Goal: Transaction & Acquisition: Purchase product/service

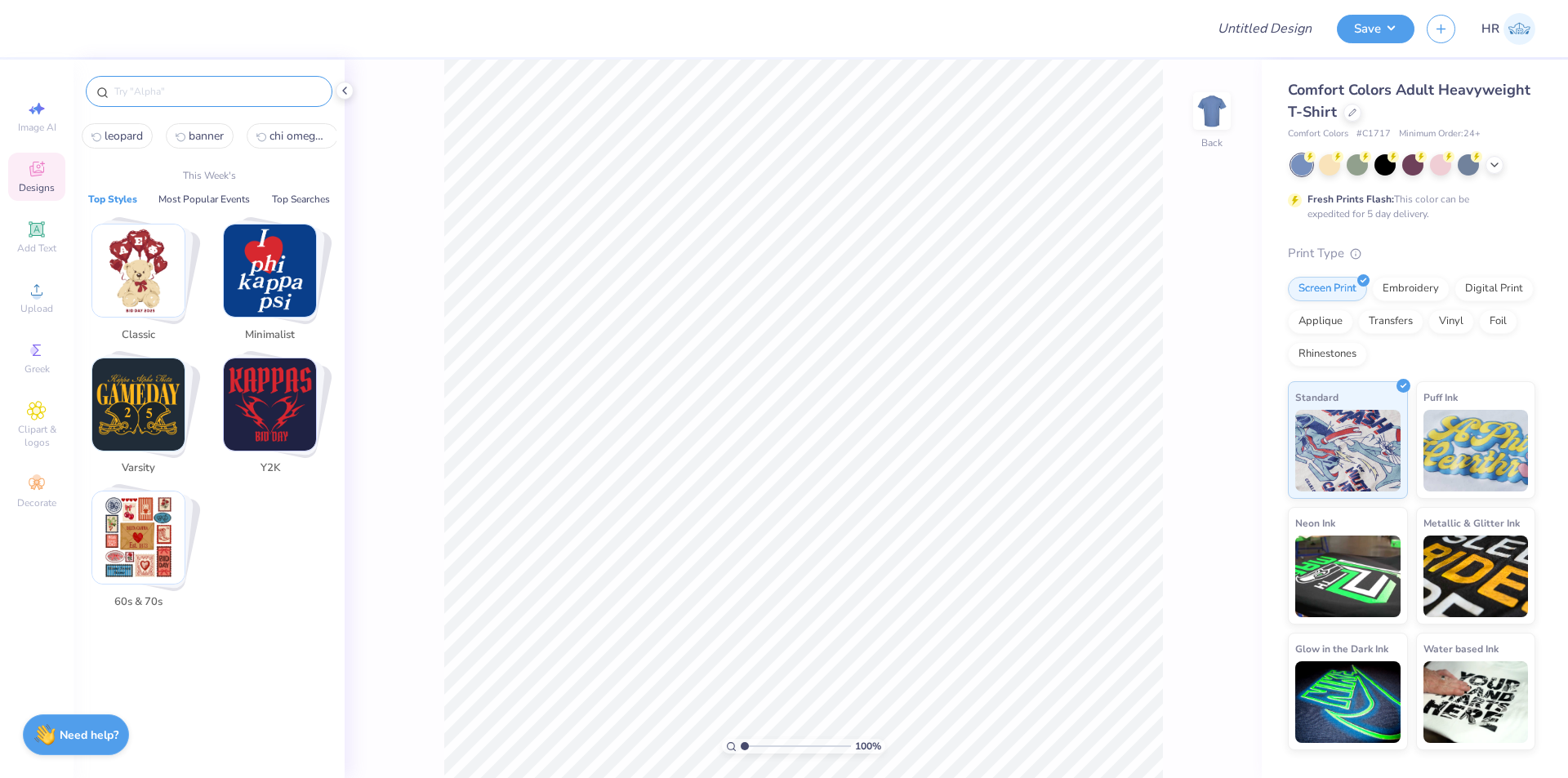
click at [137, 98] on input "text" at bounding box center [218, 91] width 209 height 16
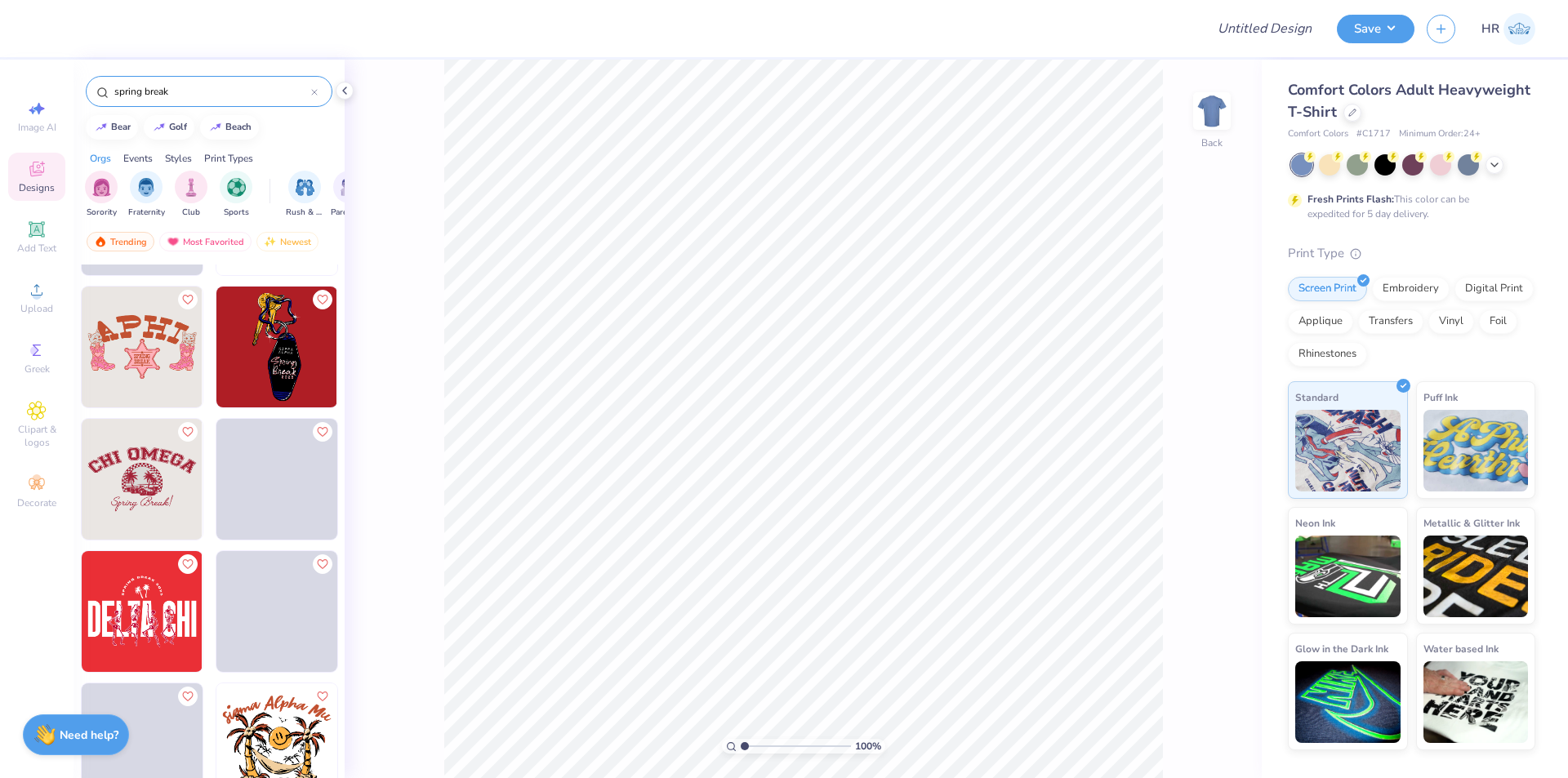
scroll to position [1959, 0]
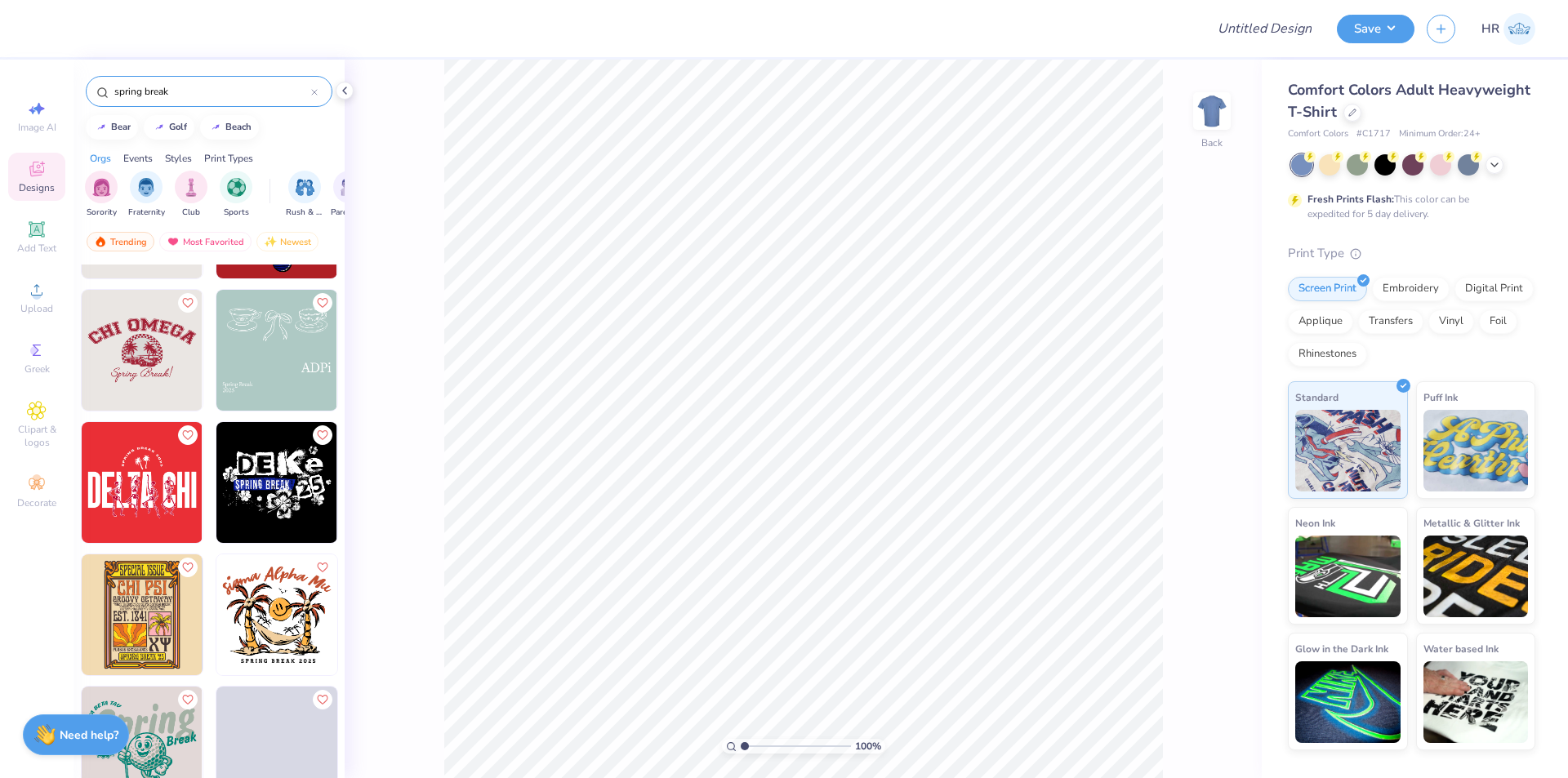
type input "spring break"
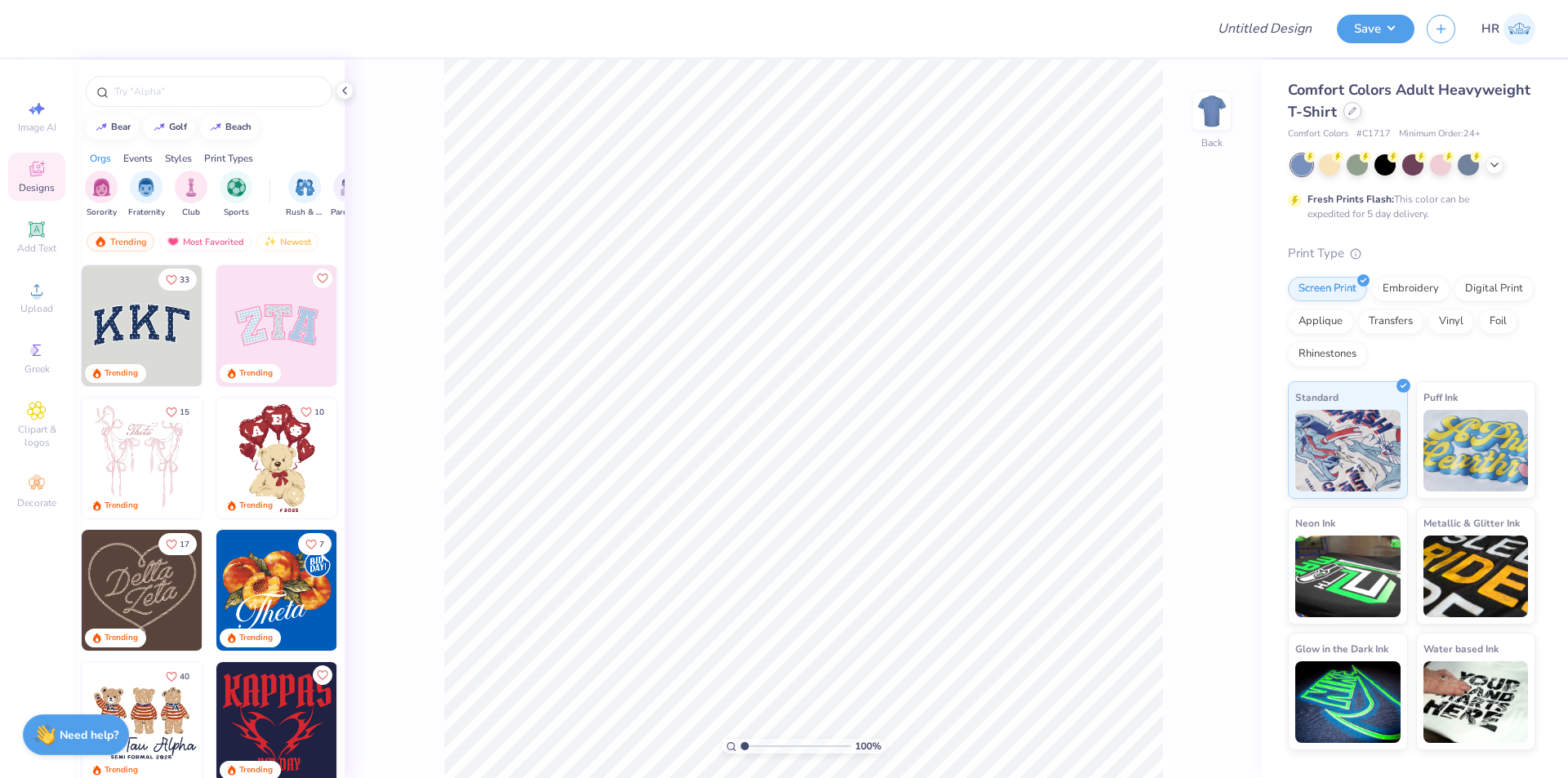
click at [1351, 109] on icon at bounding box center [1353, 111] width 8 height 8
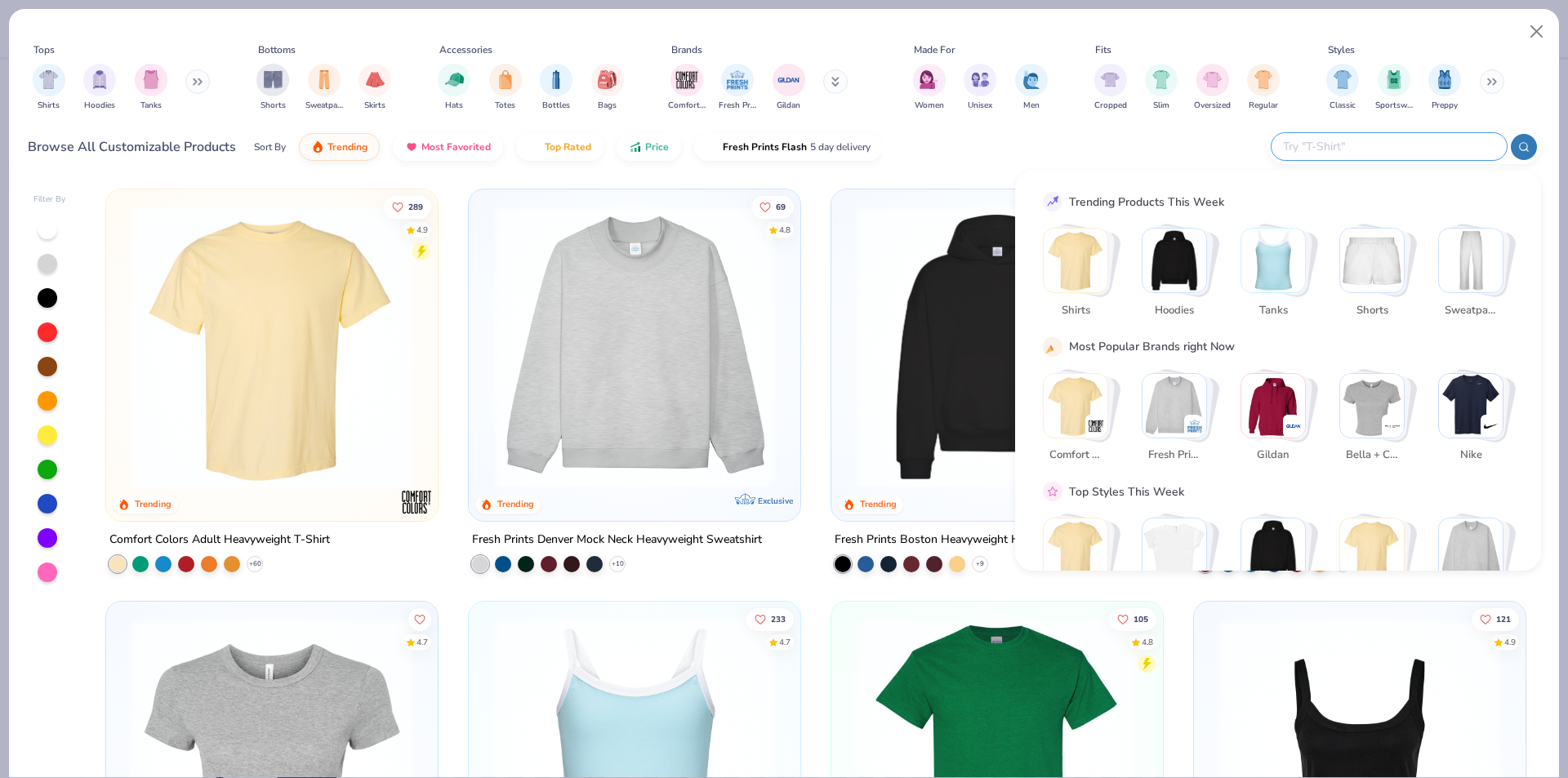
click at [1402, 152] on input "text" at bounding box center [1389, 146] width 214 height 19
paste input "SS4600QZ"
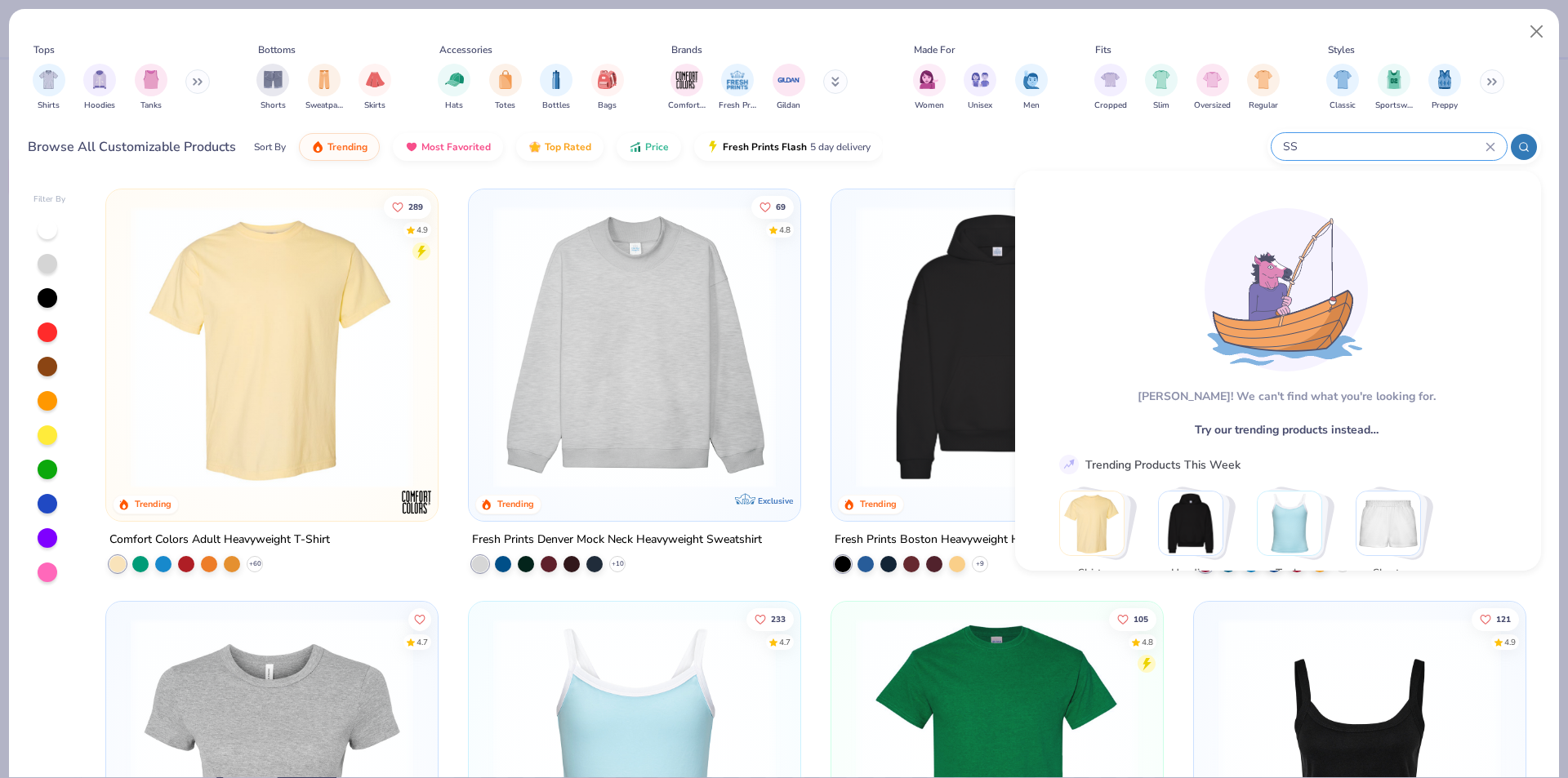
type input "S"
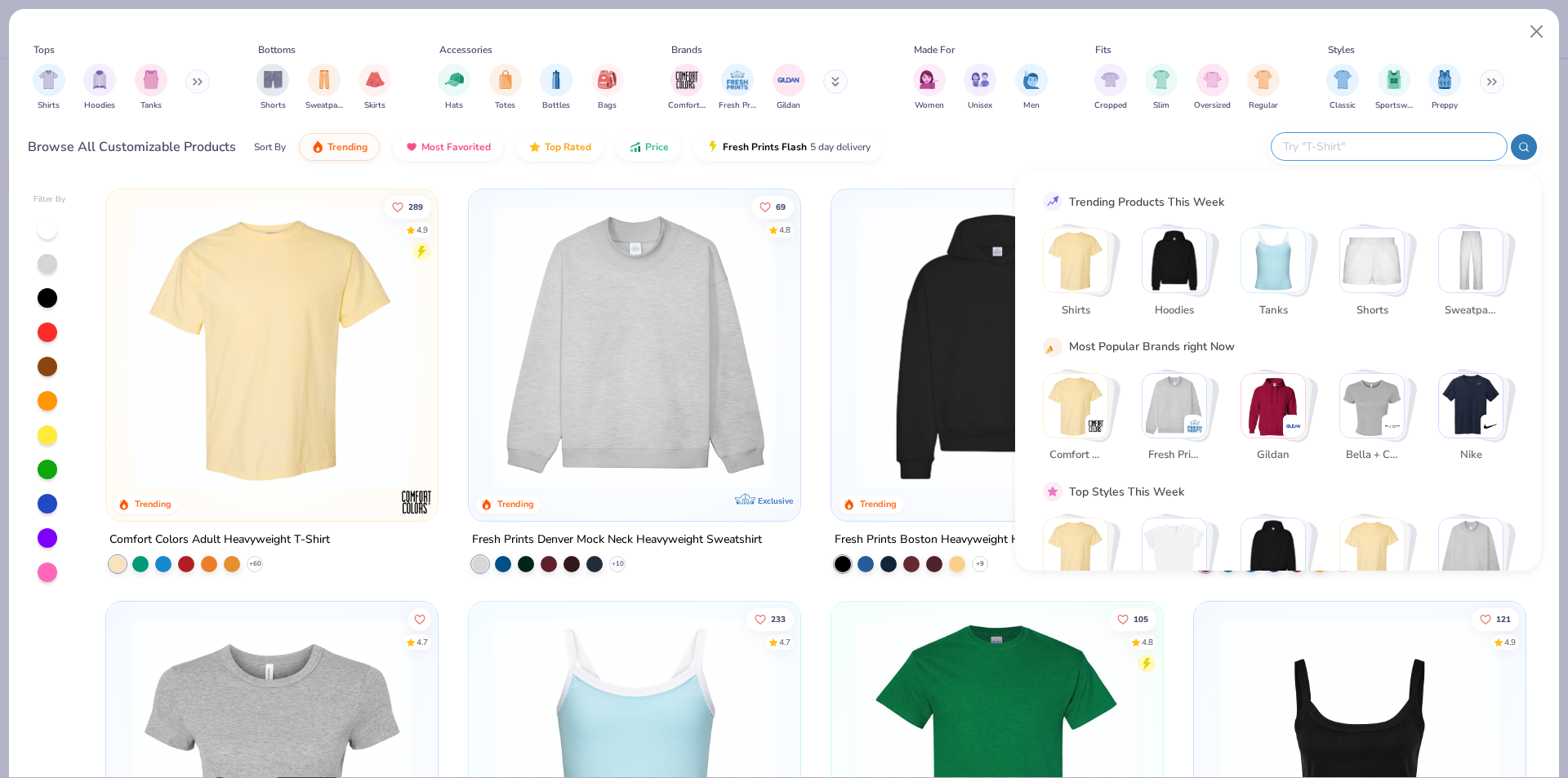
click at [201, 83] on icon at bounding box center [200, 82] width 3 height 6
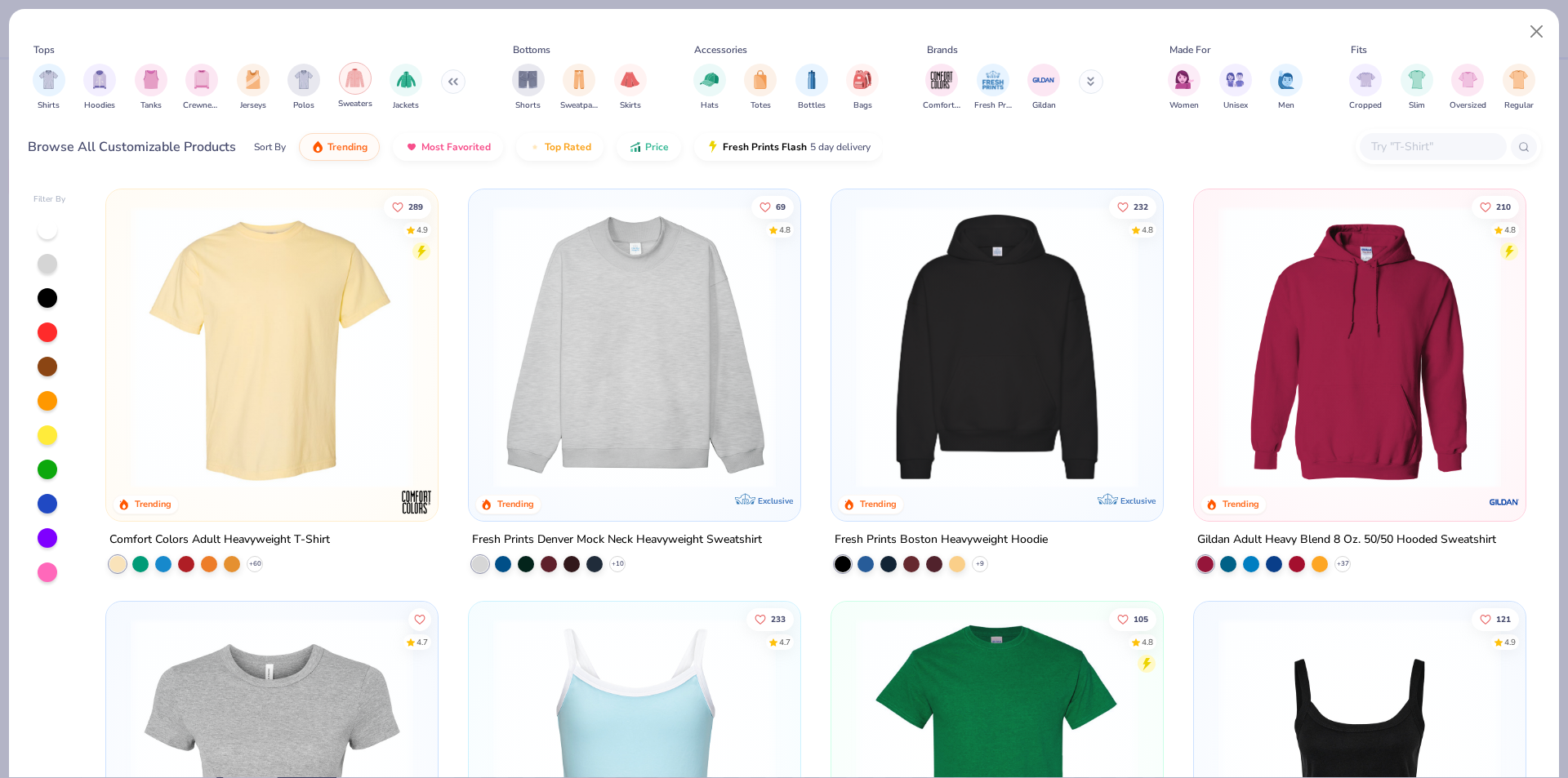
click at [359, 81] on img "filter for Sweaters" at bounding box center [355, 78] width 19 height 19
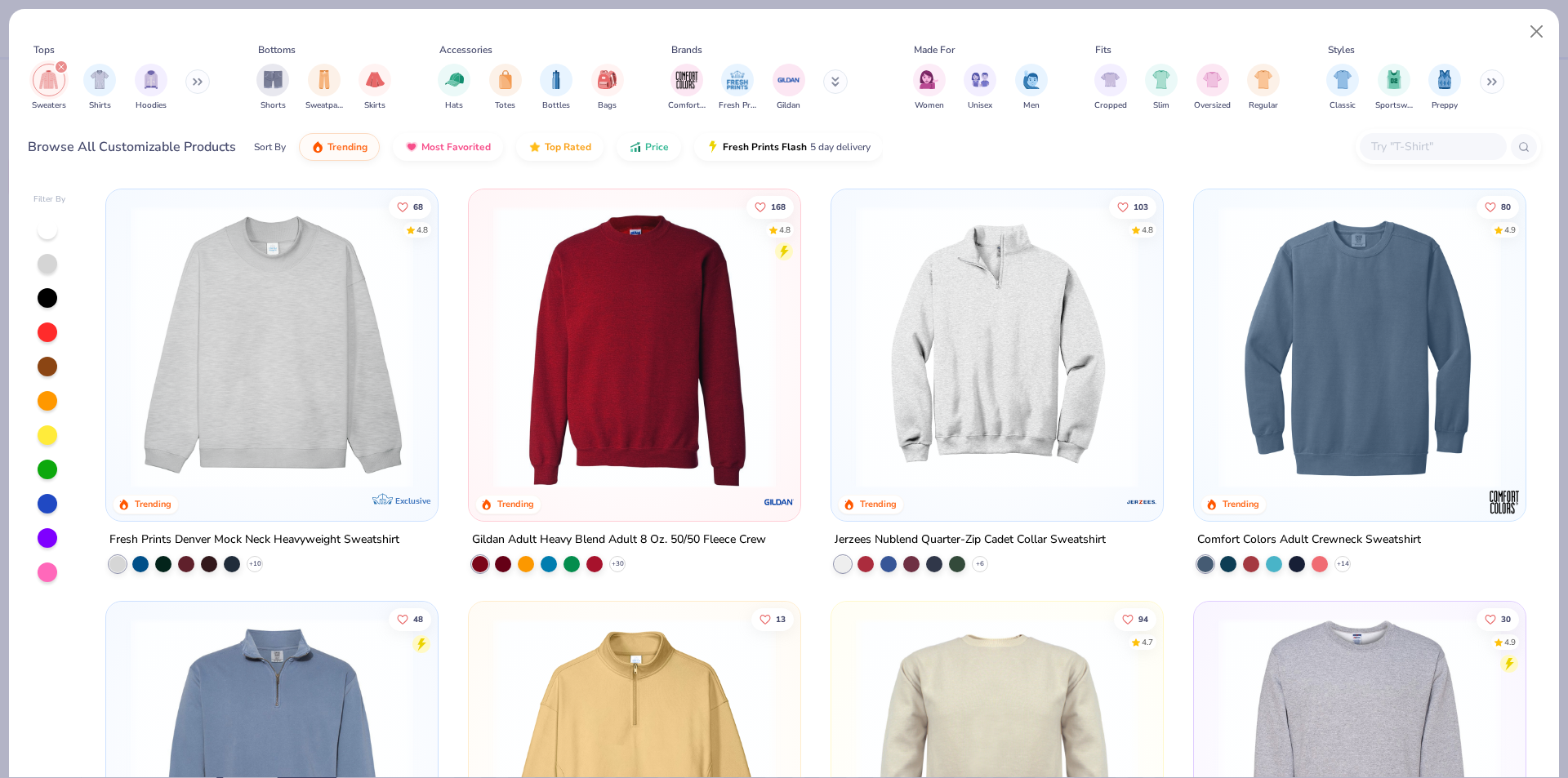
click at [989, 397] on img at bounding box center [998, 347] width 299 height 283
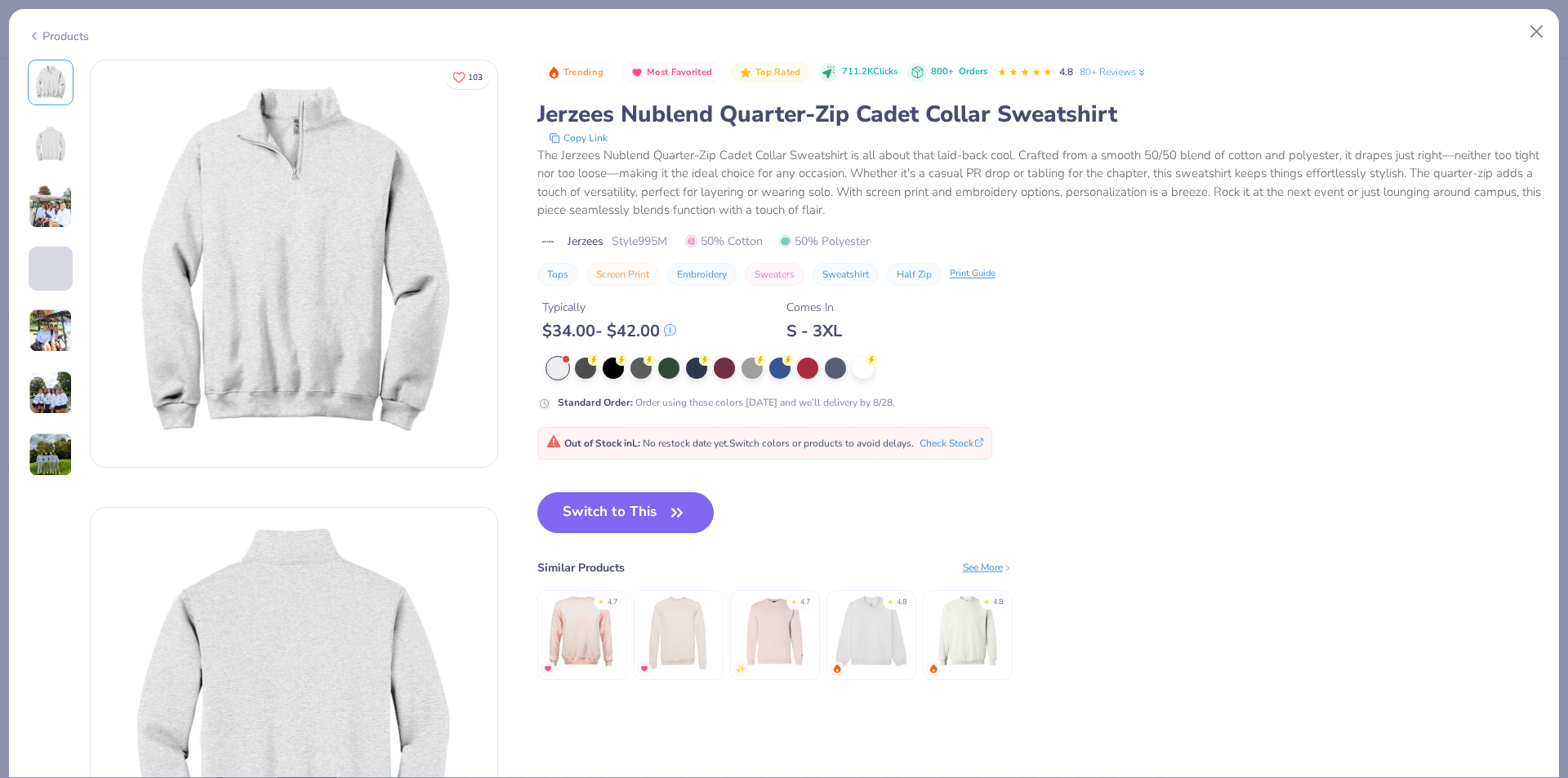
click at [552, 364] on div at bounding box center [558, 368] width 21 height 21
click at [596, 371] on div at bounding box center [586, 366] width 21 height 21
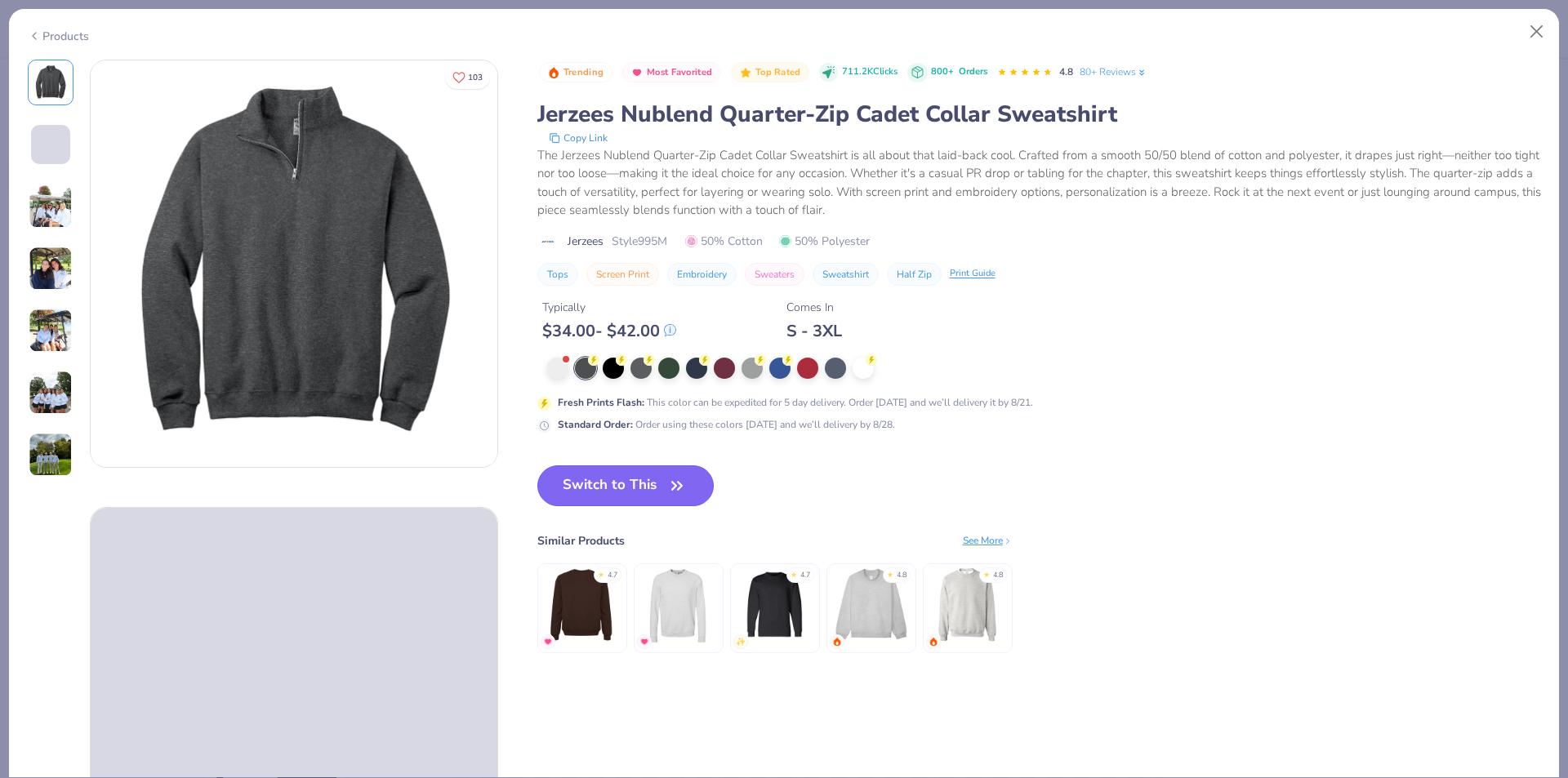
click at [639, 493] on button "Switch to This" at bounding box center [626, 486] width 178 height 41
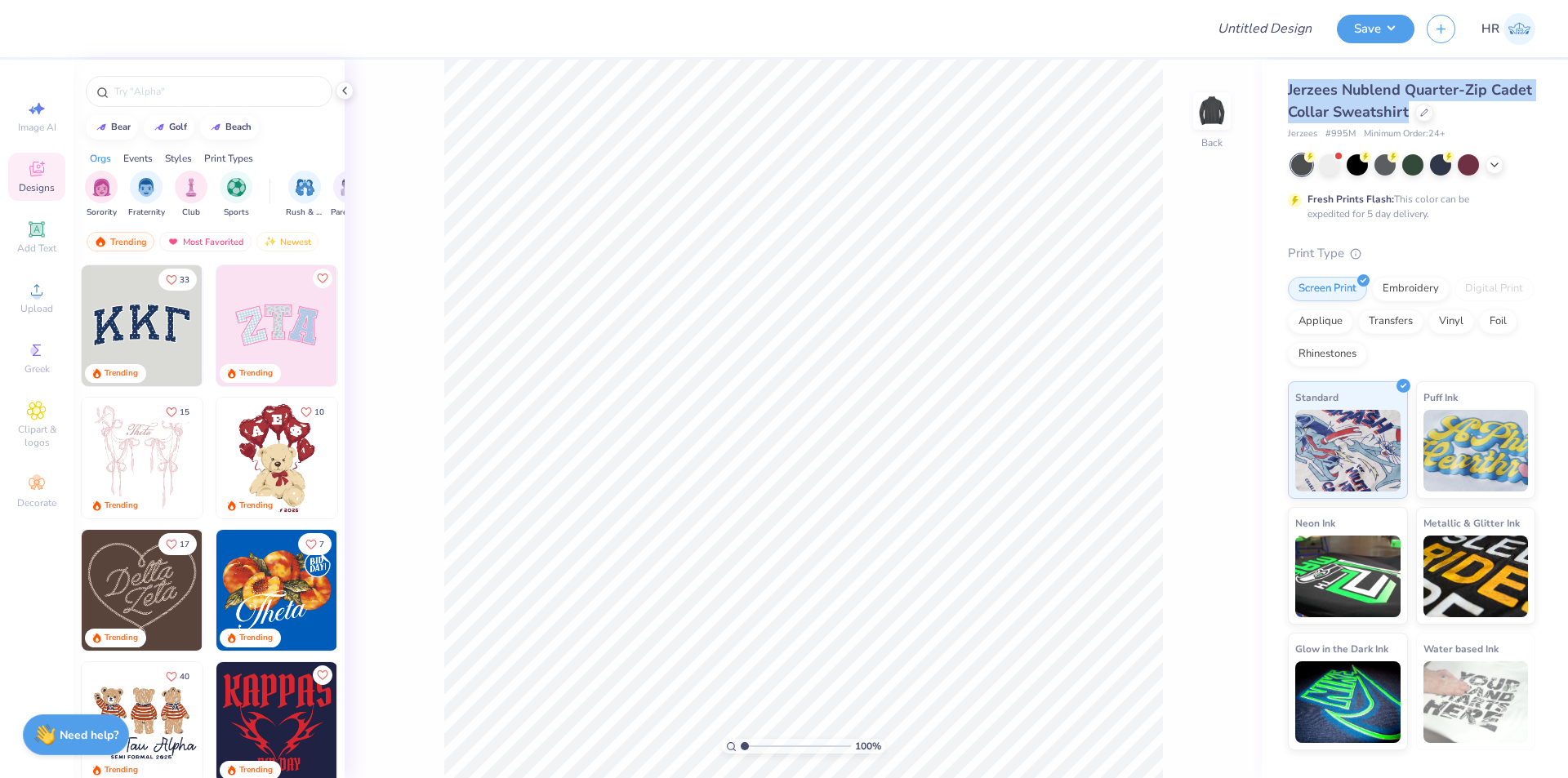
drag, startPoint x: 1289, startPoint y: 88, endPoint x: 1411, endPoint y: 107, distance: 123.5
click at [1411, 107] on div "Jerzees Nublend Quarter-Zip Cadet Collar Sweatshirt" at bounding box center [1412, 101] width 247 height 44
copy span "Jerzees Nublend Quarter-Zip Cadet Collar Sweatshirt"
click at [1356, 107] on span "Jerzees Nublend Quarter-Zip Cadet Collar Sweatshirt" at bounding box center [1410, 100] width 244 height 42
click at [1419, 113] on div at bounding box center [1424, 110] width 18 height 18
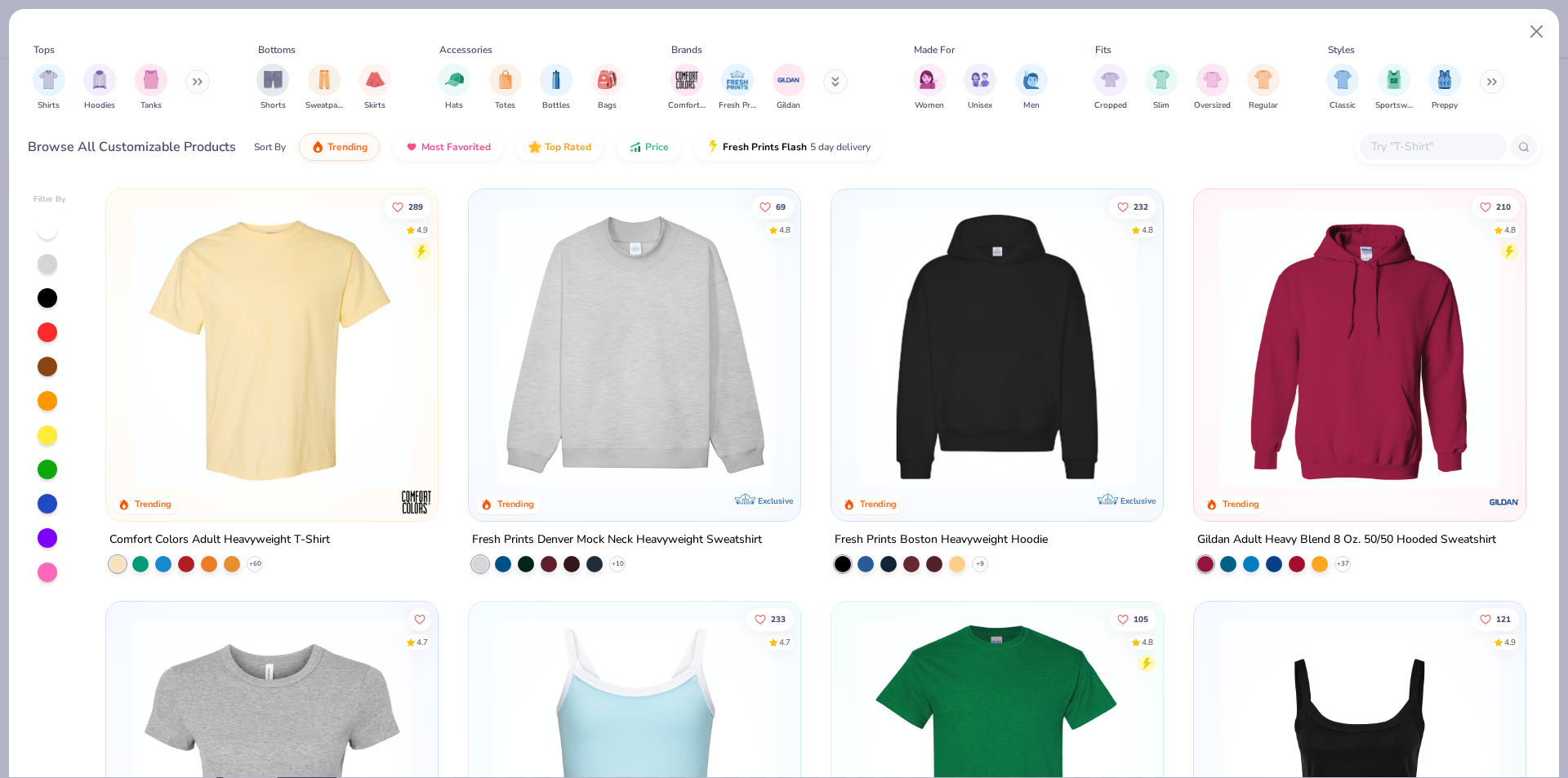
click at [1401, 144] on input "text" at bounding box center [1433, 146] width 126 height 19
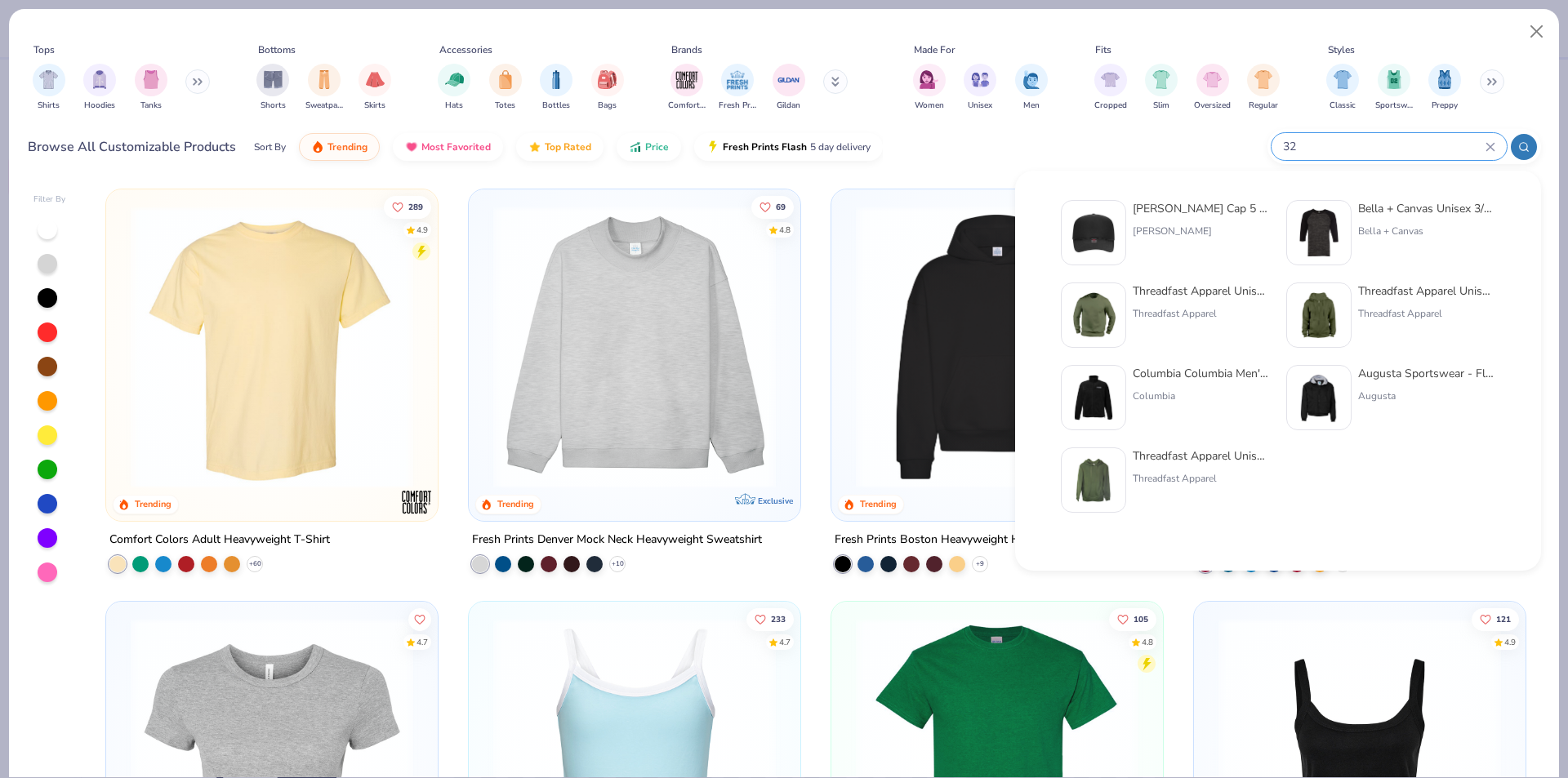
type input "32"
click at [1193, 211] on div "[PERSON_NAME] Cap 5 Panel Mid Profile Mesh Back Trucker Hat" at bounding box center [1201, 208] width 137 height 17
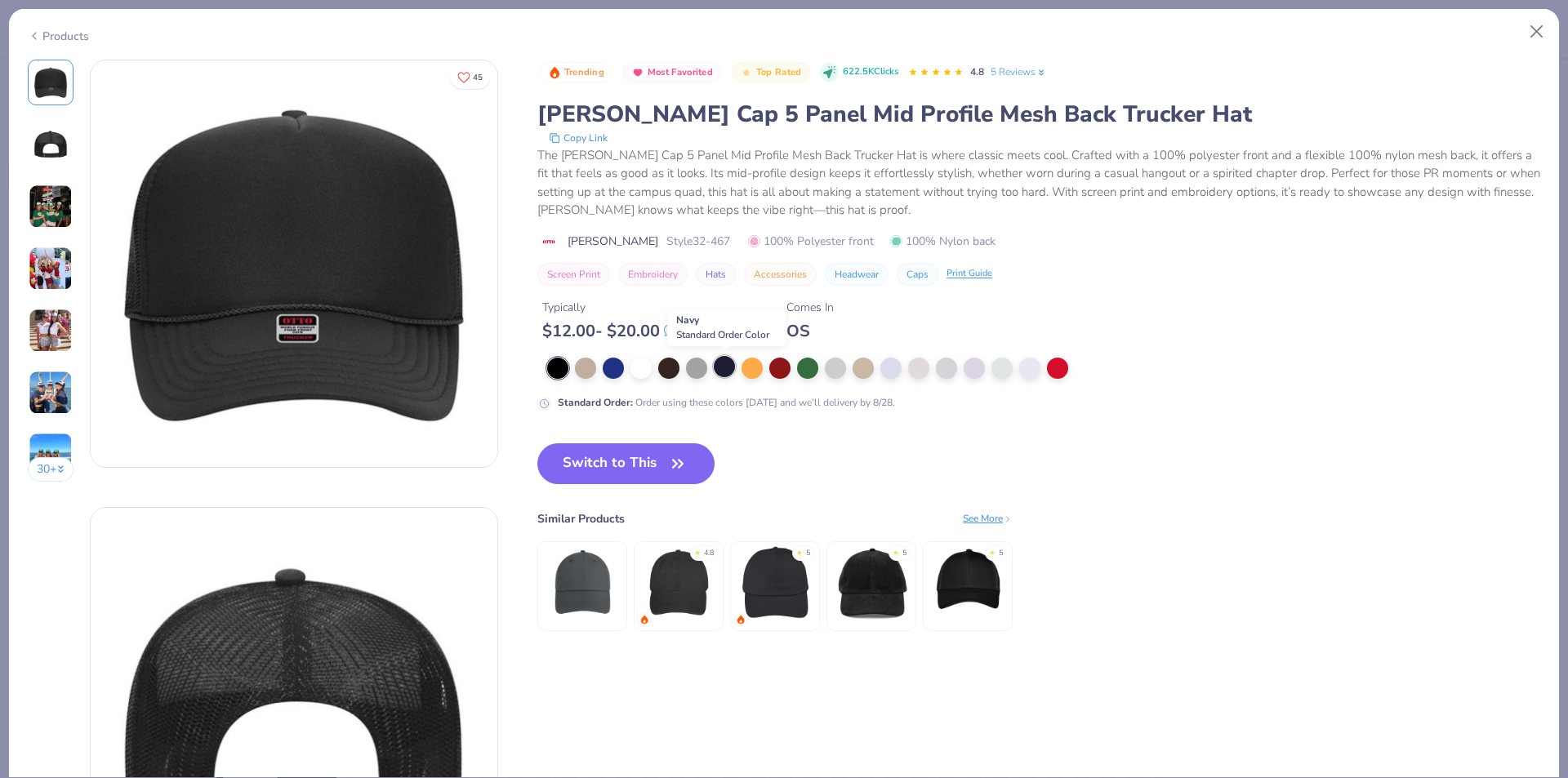
click at [730, 366] on div at bounding box center [724, 366] width 21 height 21
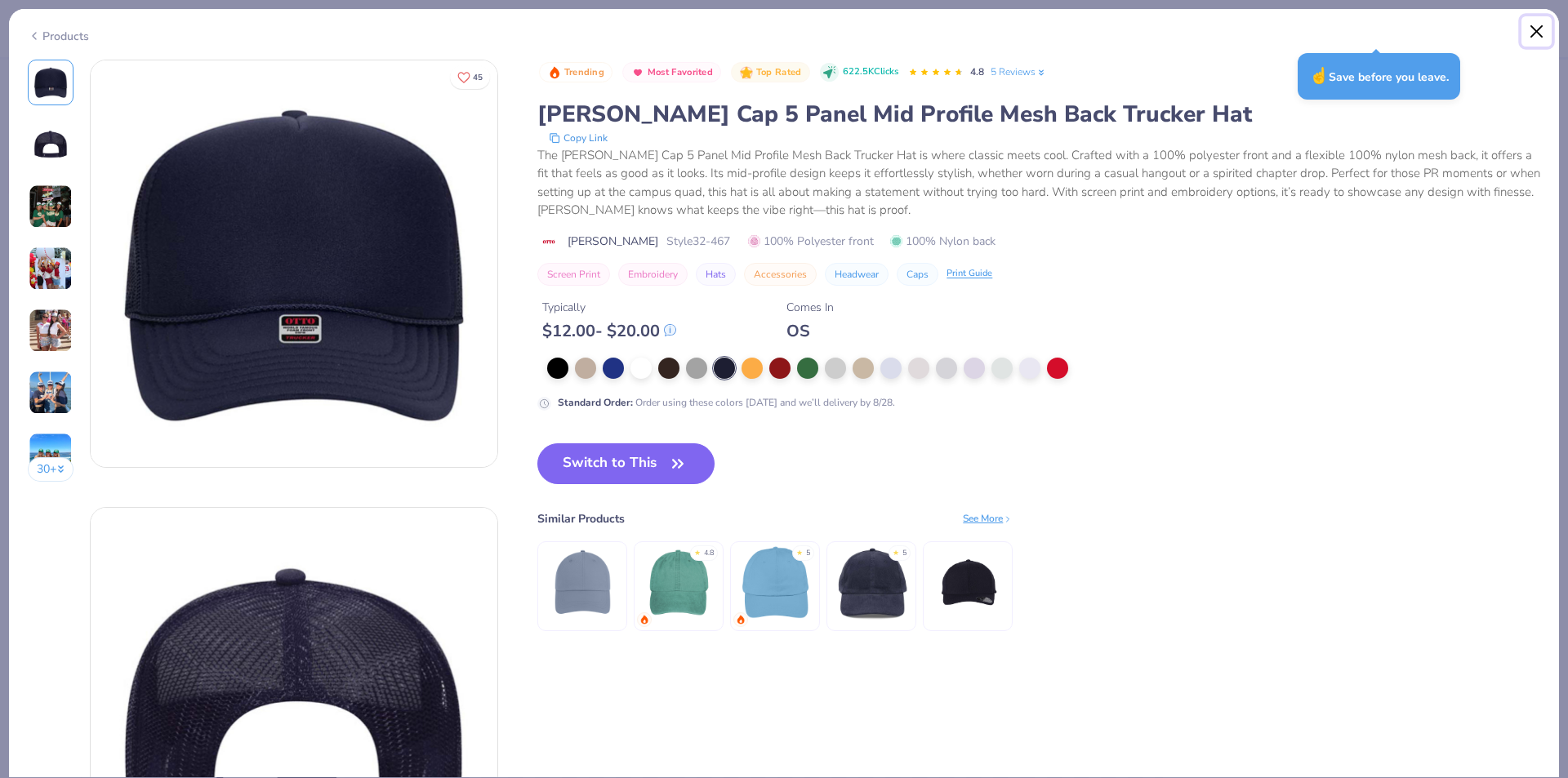
click at [1538, 40] on button "Close" at bounding box center [1537, 31] width 31 height 31
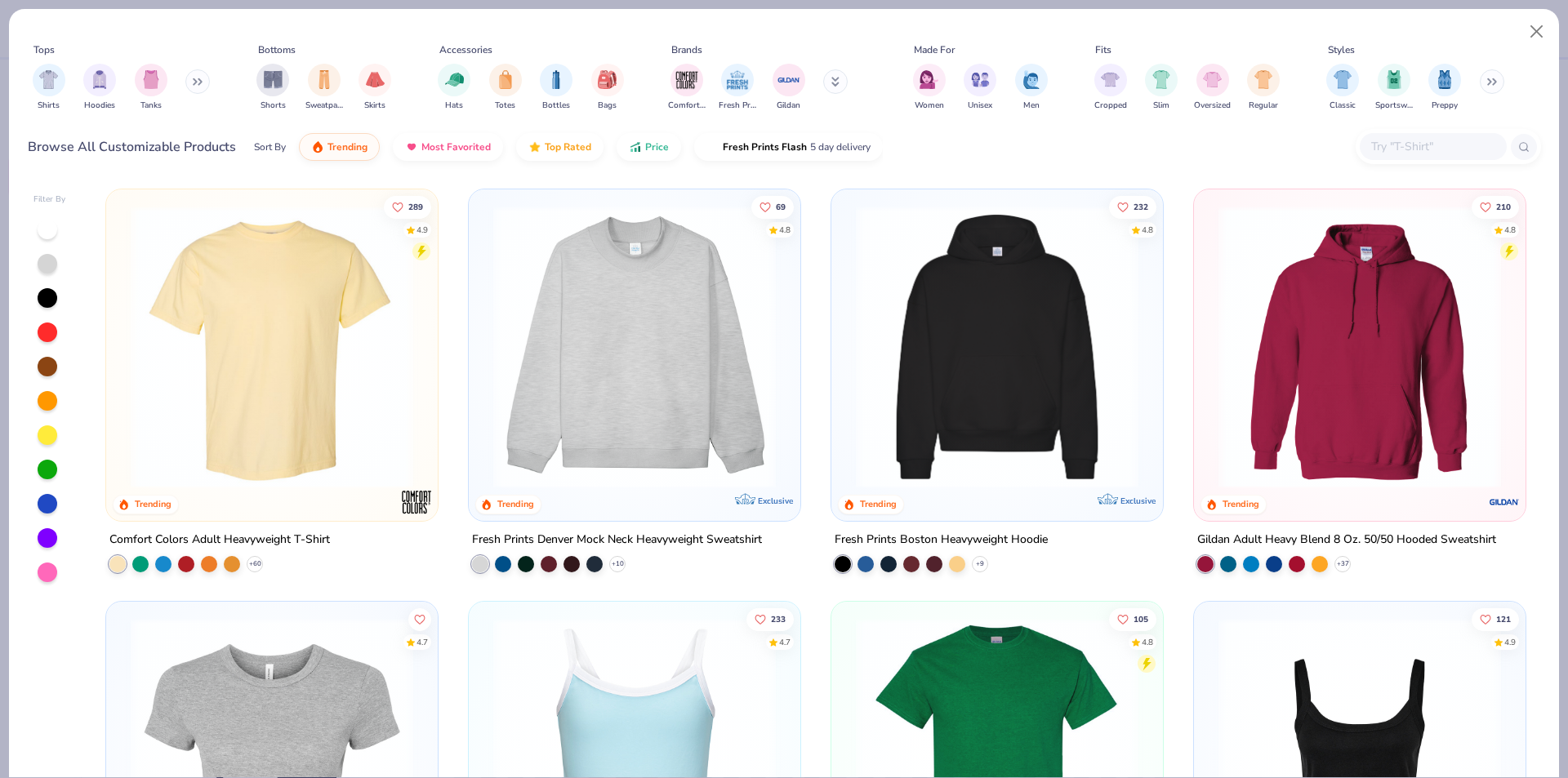
click at [1434, 134] on div at bounding box center [1433, 147] width 147 height 27
paste input "1012BE"
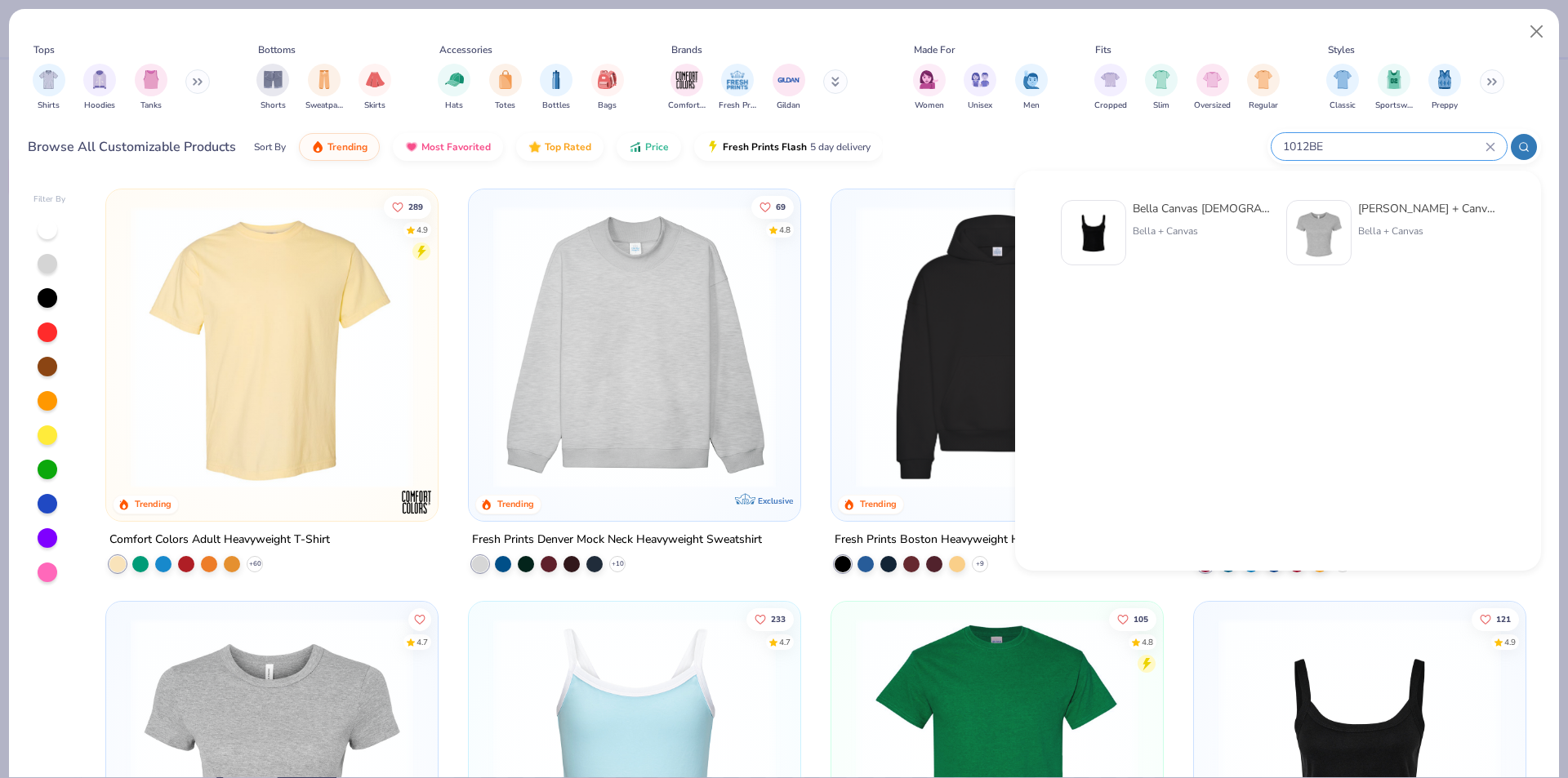
type input "1012BE"
